Goal: Task Accomplishment & Management: Complete application form

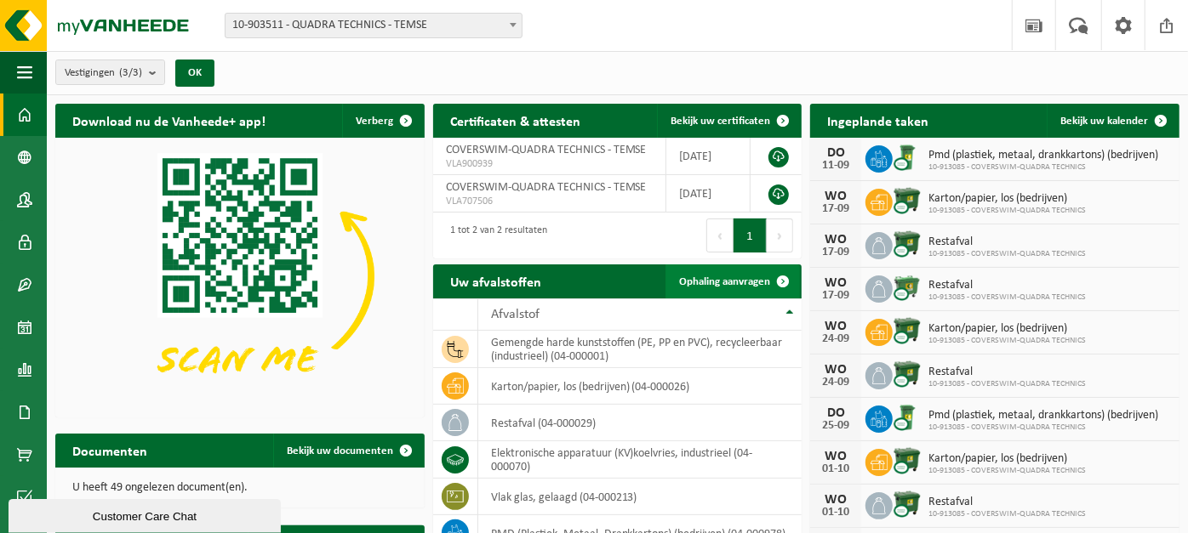
click at [717, 276] on span "Ophaling aanvragen" at bounding box center [724, 281] width 91 height 11
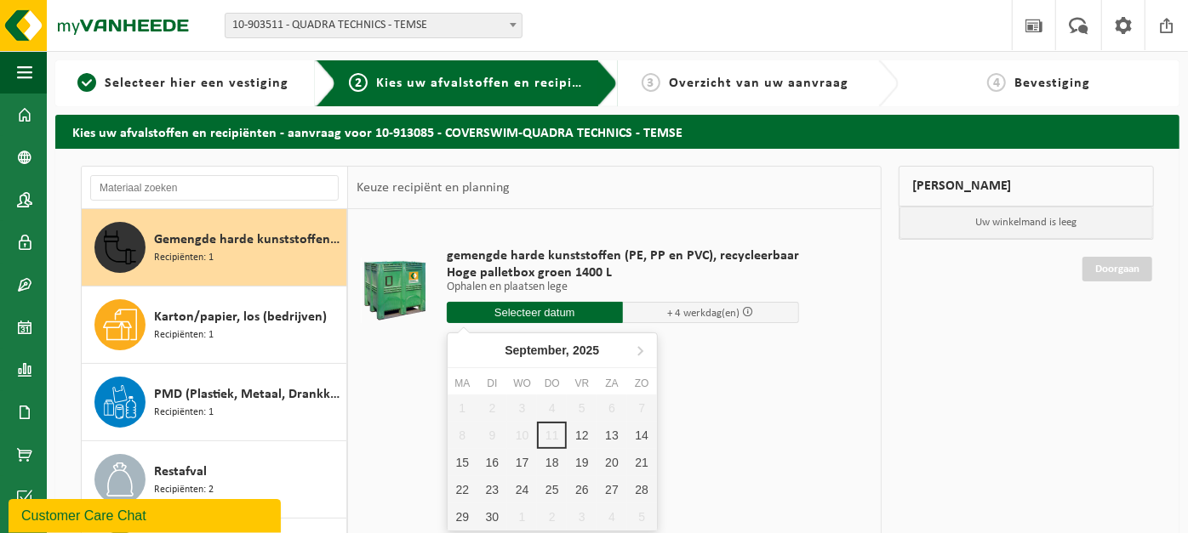
click at [598, 311] on input "text" at bounding box center [535, 312] width 176 height 21
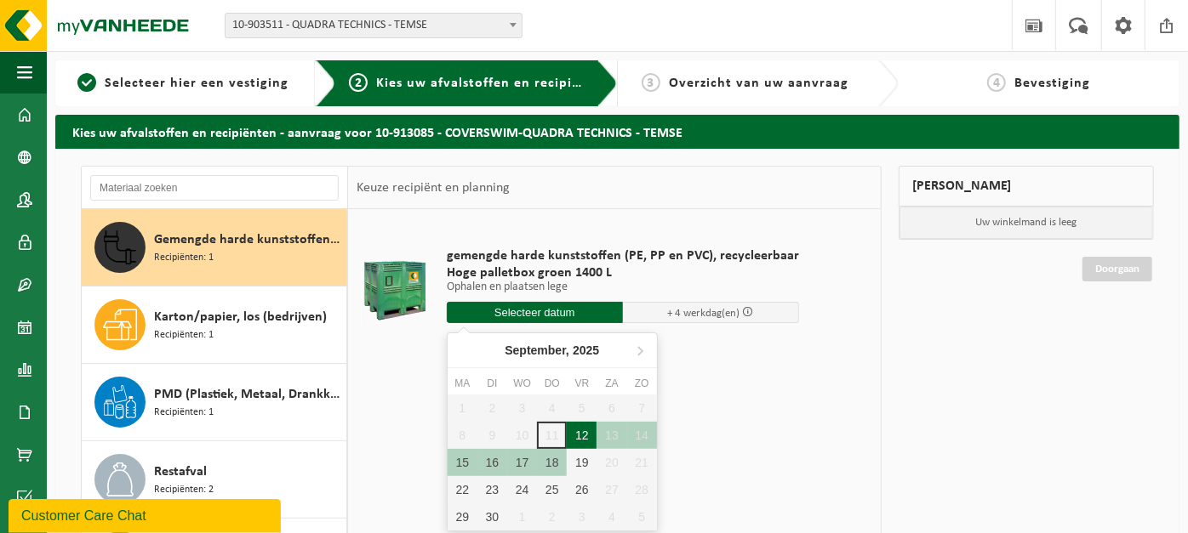
click at [580, 441] on div "12" at bounding box center [582, 435] width 30 height 27
type input "Van [DATE]"
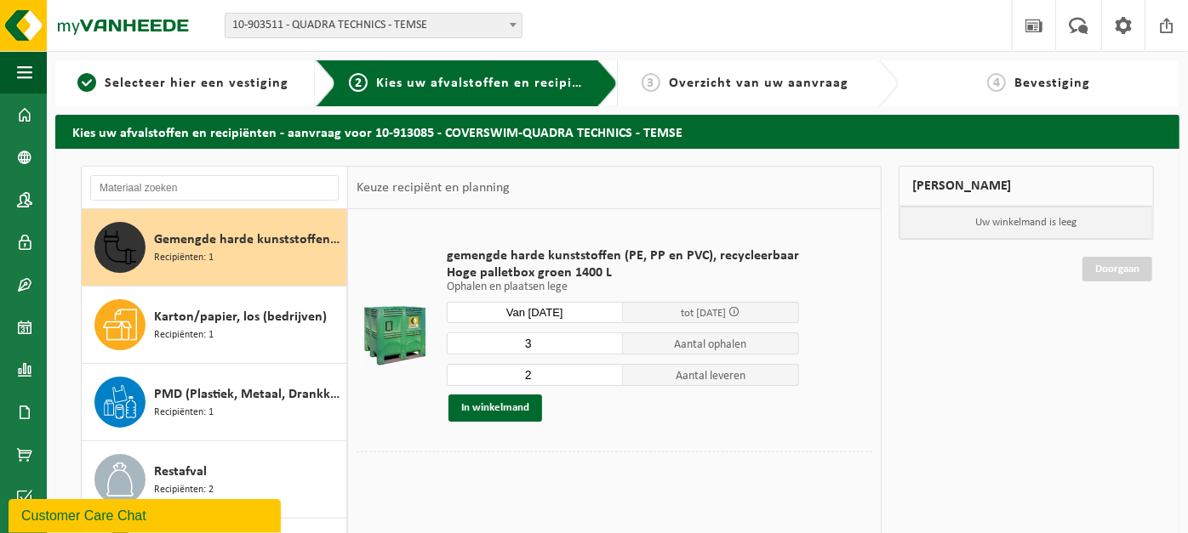
click at [603, 339] on input "3" at bounding box center [535, 344] width 176 height 22
type input "4"
click at [603, 339] on input "4" at bounding box center [535, 344] width 176 height 22
click at [604, 372] on input "3" at bounding box center [535, 375] width 176 height 22
type input "4"
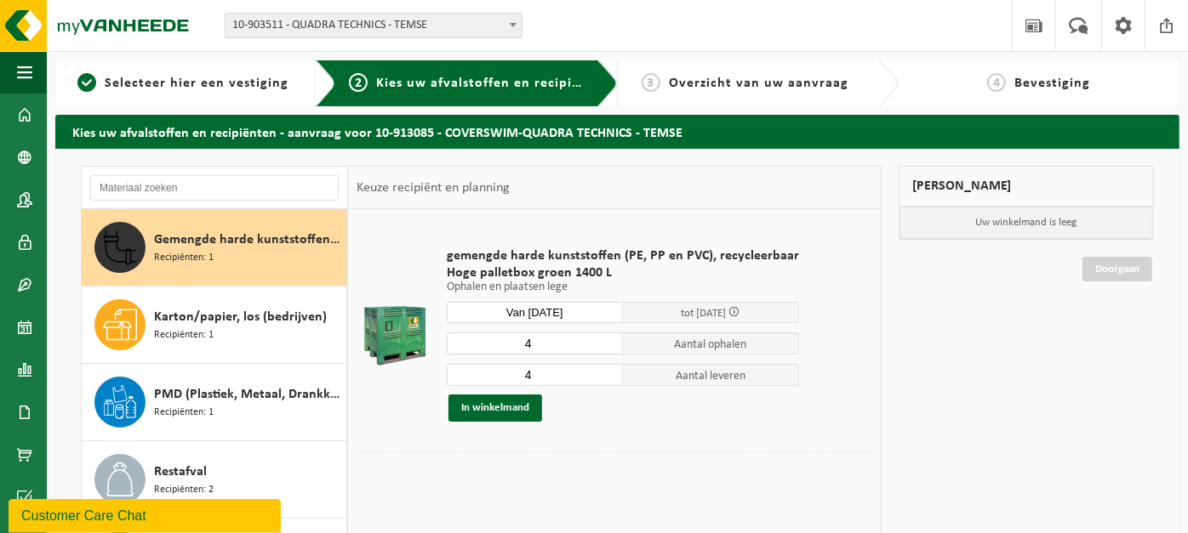
click at [604, 372] on input "4" at bounding box center [535, 375] width 176 height 22
